Goal: Task Accomplishment & Management: Manage account settings

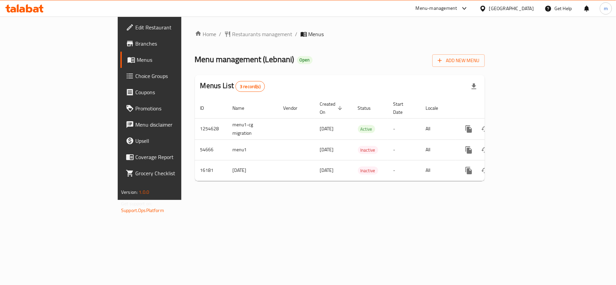
click at [519, 10] on div "[GEOGRAPHIC_DATA]" at bounding box center [511, 8] width 45 height 7
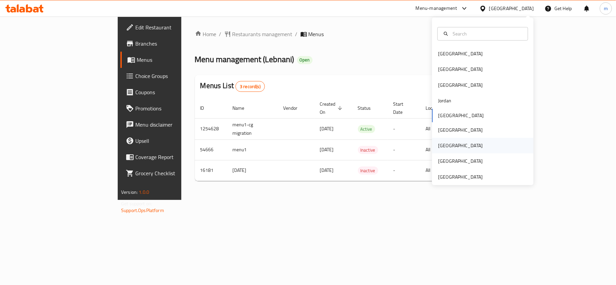
click at [455, 148] on div "[GEOGRAPHIC_DATA]" at bounding box center [482, 146] width 101 height 16
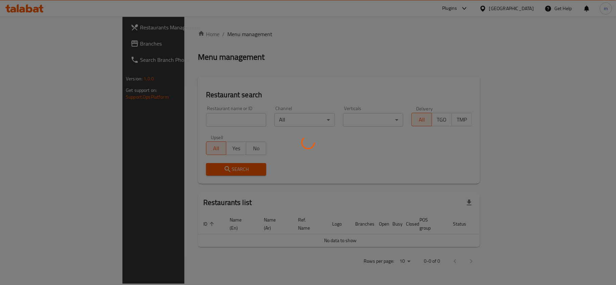
click at [27, 40] on div at bounding box center [308, 142] width 616 height 285
click at [21, 45] on div at bounding box center [308, 142] width 616 height 285
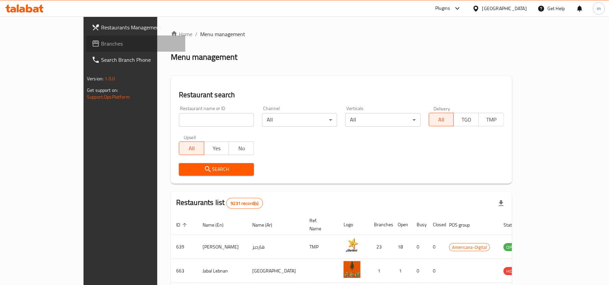
click at [86, 39] on link "Branches" at bounding box center [135, 44] width 99 height 16
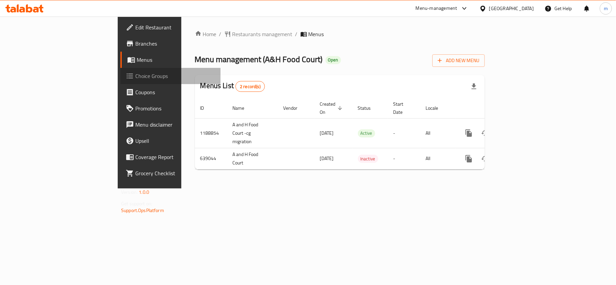
click at [135, 76] on span "Choice Groups" at bounding box center [175, 76] width 80 height 8
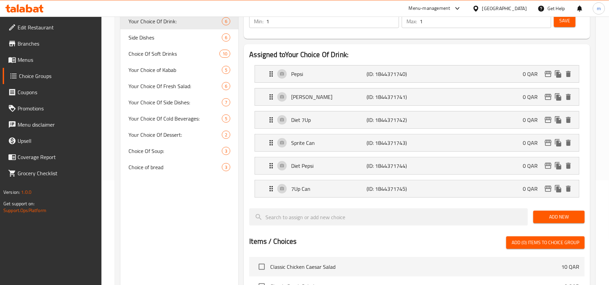
scroll to position [90, 0]
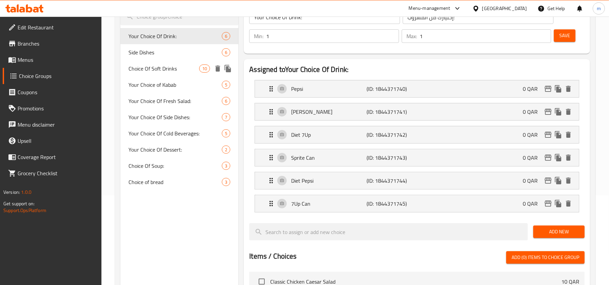
click at [168, 67] on span "Choice Of Soft Drinks" at bounding box center [164, 69] width 71 height 8
type input "Choice Of Soft Drinks"
type input "اختيار من مشروبات غازية"
type input "0"
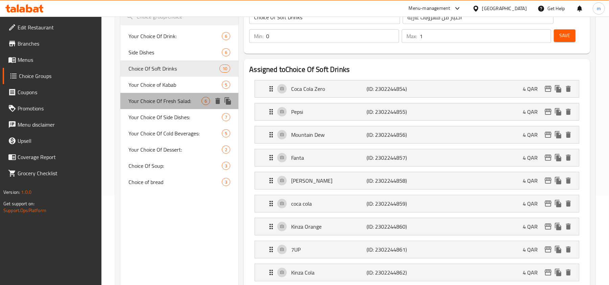
click at [170, 101] on span "Your Choice Of Fresh Salad:" at bounding box center [165, 101] width 73 height 8
type input "Your Choice Of Fresh Salad:"
type input "إختيارك من السلطة الطازجة:"
type input "6"
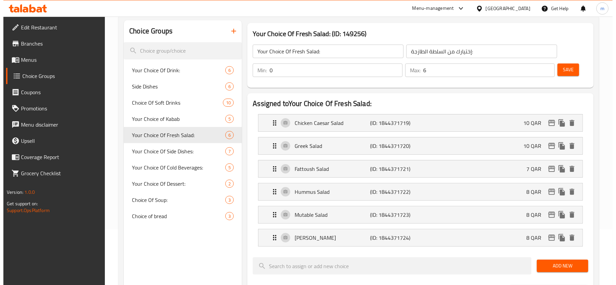
scroll to position [0, 0]
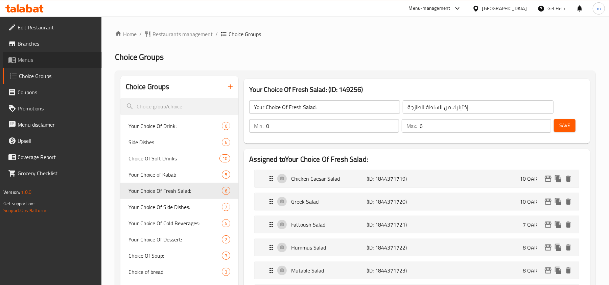
click at [43, 64] on link "Menus" at bounding box center [52, 60] width 99 height 16
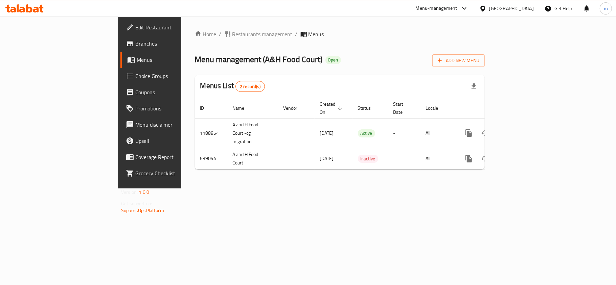
click at [531, 10] on div "[GEOGRAPHIC_DATA]" at bounding box center [511, 8] width 45 height 7
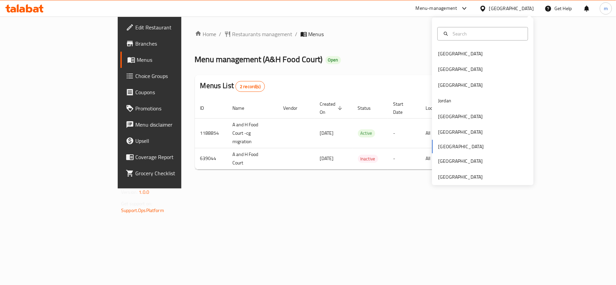
click at [224, 83] on div "Menus List 2 record(s)" at bounding box center [340, 86] width 290 height 23
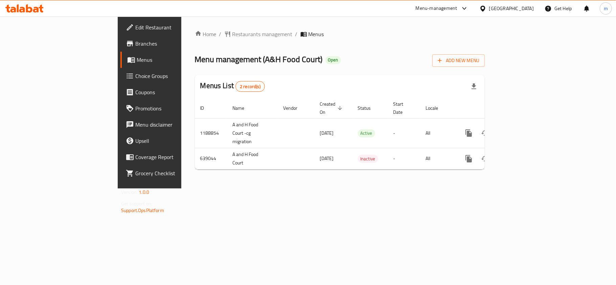
click at [36, 11] on icon at bounding box center [36, 10] width 6 height 6
